Goal: Check status

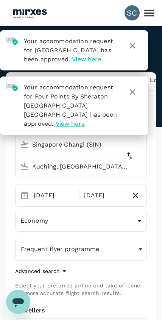
click at [155, 17] on icon at bounding box center [149, 12] width 13 height 13
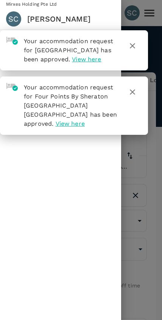
click at [134, 48] on icon "button" at bounding box center [132, 45] width 5 height 5
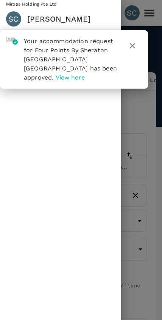
click at [135, 45] on icon "button" at bounding box center [132, 45] width 9 height 9
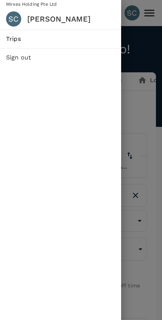
click at [21, 43] on link "Trips" at bounding box center [60, 39] width 121 height 18
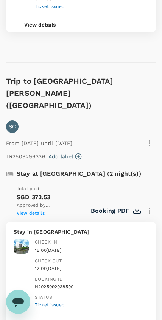
scroll to position [1660, 0]
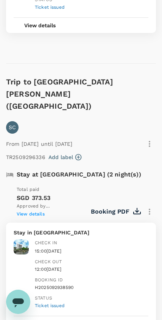
click at [63, 316] on button "View details" at bounding box center [40, 323] width 53 height 15
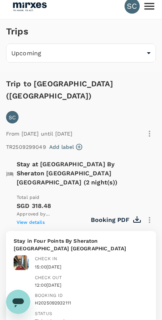
scroll to position [0, 0]
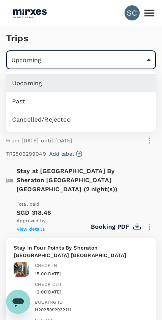
click at [35, 122] on li "Cancelled/Rejected" at bounding box center [81, 120] width 150 height 18
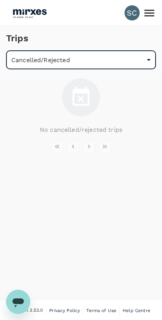
click at [23, 57] on body "SC Trips Cancelled/Rejected /trips/aborted ​ No cancelled/rejected trips Versio…" at bounding box center [81, 160] width 162 height 321
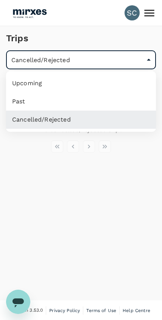
click at [22, 100] on li "Past" at bounding box center [81, 101] width 150 height 18
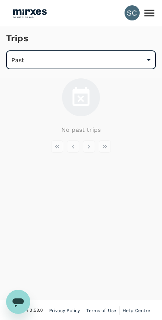
click at [22, 63] on body "SC Trips Past /trips/completed ​ No past trips Version 3.53.0 Privacy Policy Te…" at bounding box center [81, 160] width 162 height 321
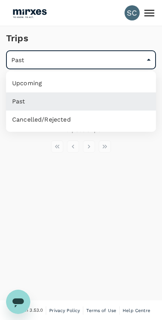
click at [23, 83] on li "Upcoming" at bounding box center [81, 83] width 150 height 18
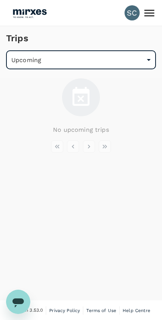
type input "/trips/upcoming"
